Goal: Answer question/provide support

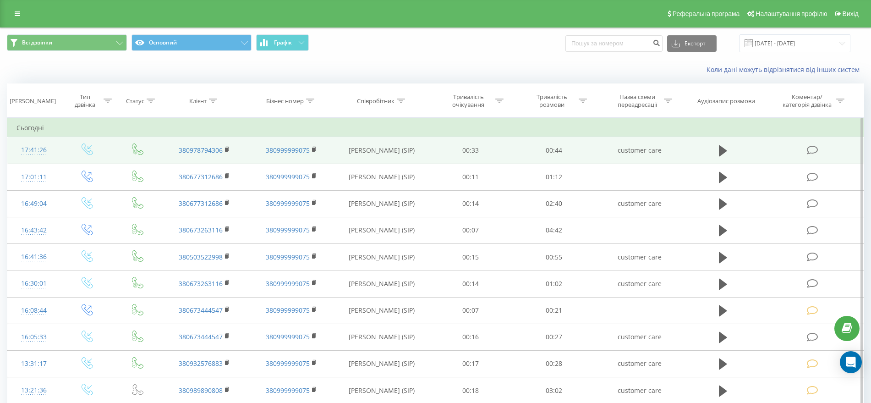
click at [814, 148] on icon at bounding box center [812, 150] width 11 height 10
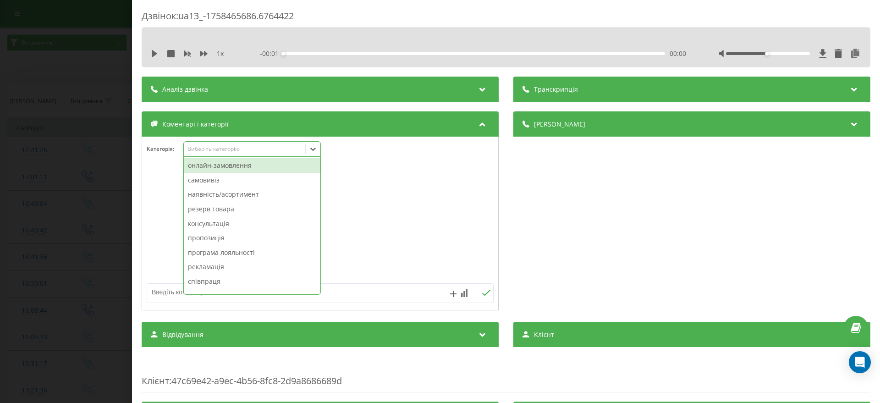
drag, startPoint x: 231, startPoint y: 144, endPoint x: 233, endPoint y: 155, distance: 11.1
click at [231, 143] on div "Виберіть категорію" at bounding box center [251, 149] width 137 height 16
click at [224, 179] on div "самовивіз" at bounding box center [252, 180] width 137 height 15
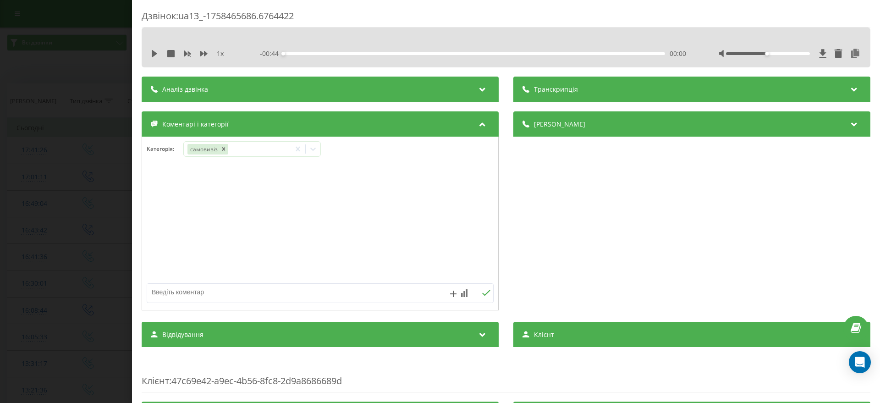
click at [117, 153] on div "Дзвінок : ua13_-1758465686.6764422 1 x - 00:44 00:00 00:00 Транскрипція Для AI-…" at bounding box center [440, 201] width 880 height 403
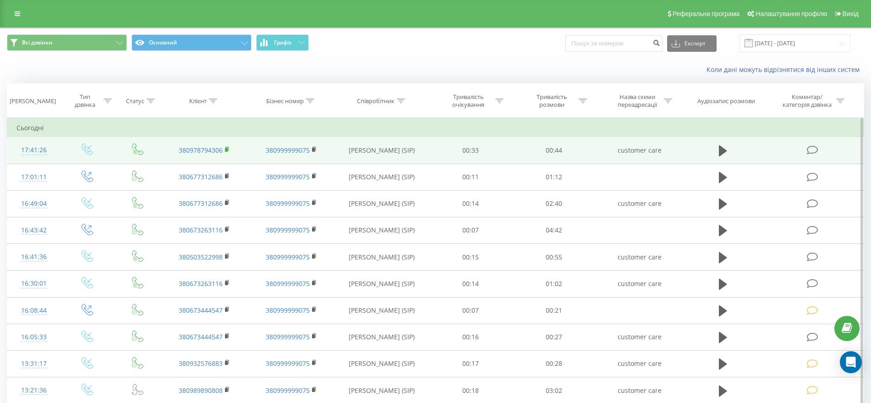
click at [229, 148] on icon at bounding box center [227, 149] width 5 height 6
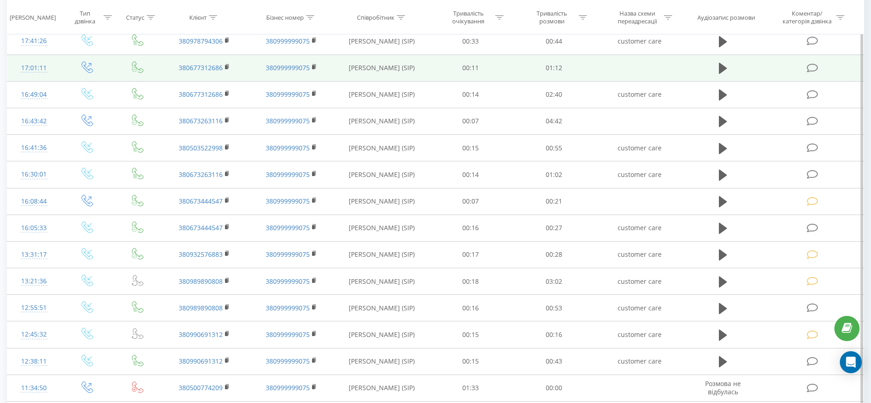
scroll to position [115, 0]
